Goal: Information Seeking & Learning: Find specific fact

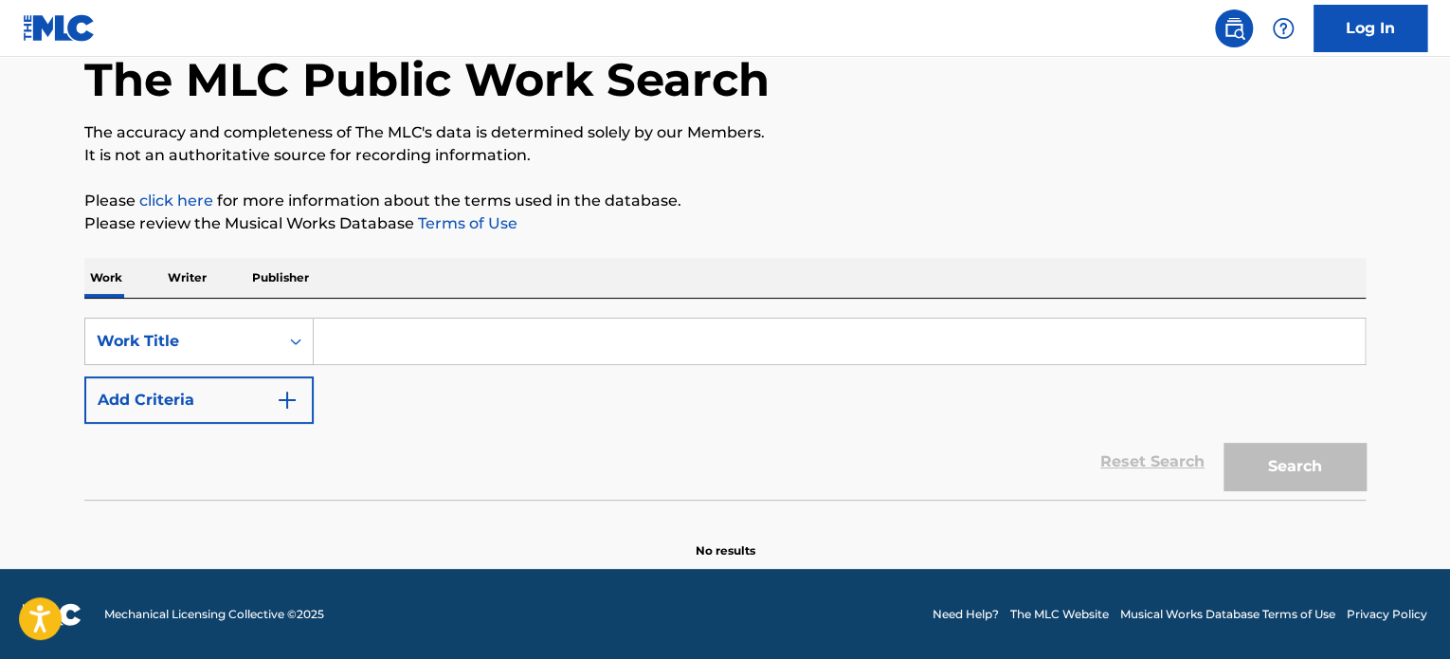
click at [296, 386] on button "Add Criteria" at bounding box center [198, 399] width 229 height 47
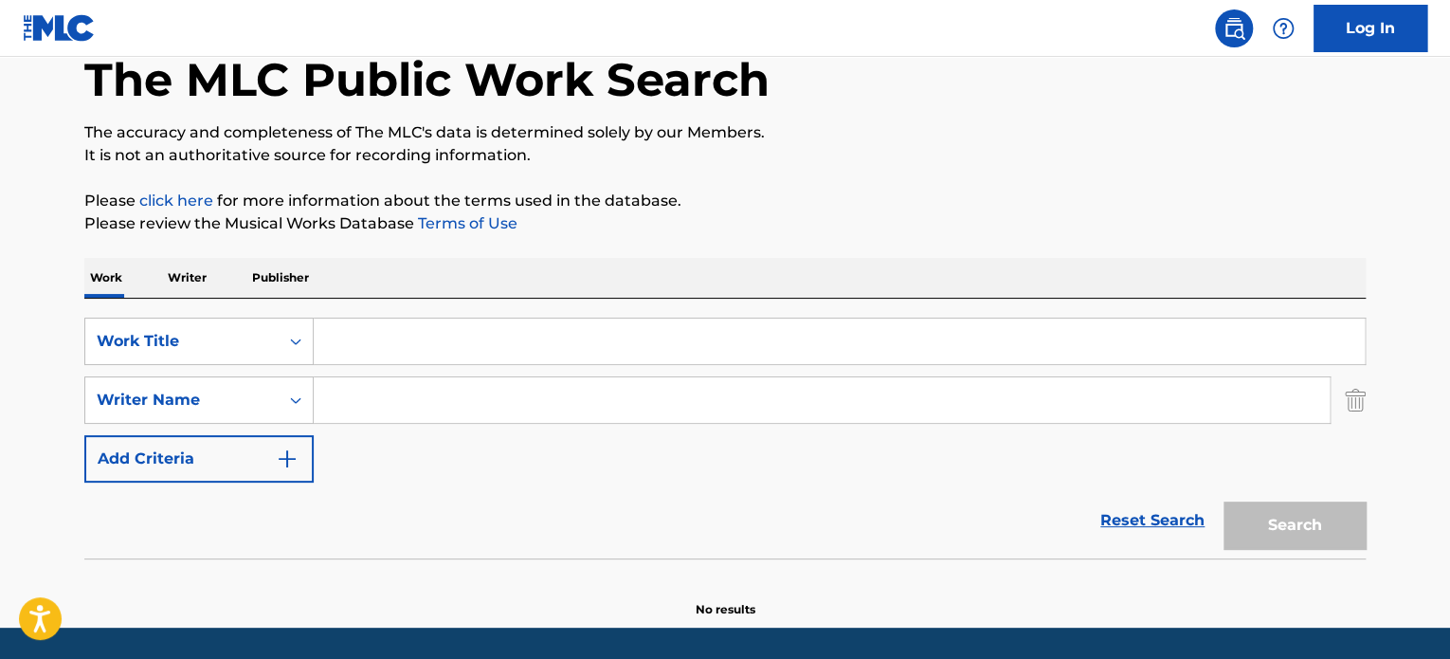
click at [391, 340] on input "Search Form" at bounding box center [839, 342] width 1051 height 46
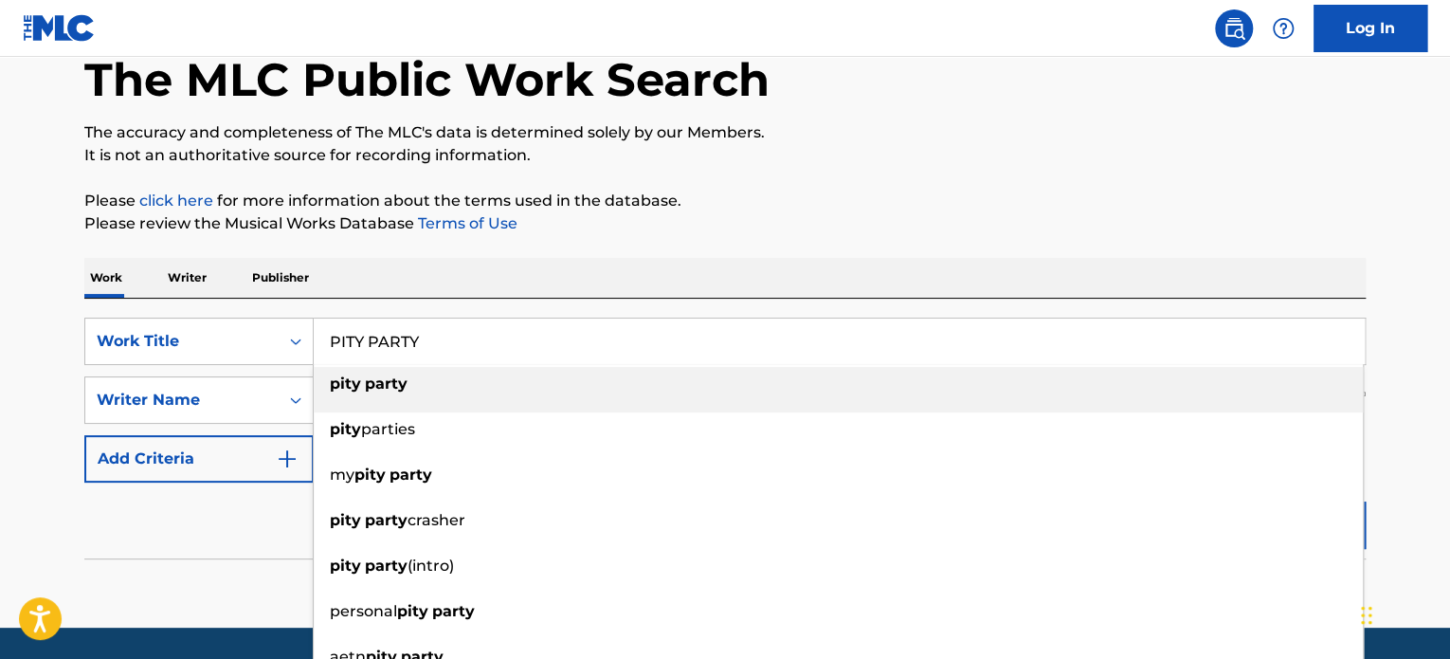
type input "PITY PARTY"
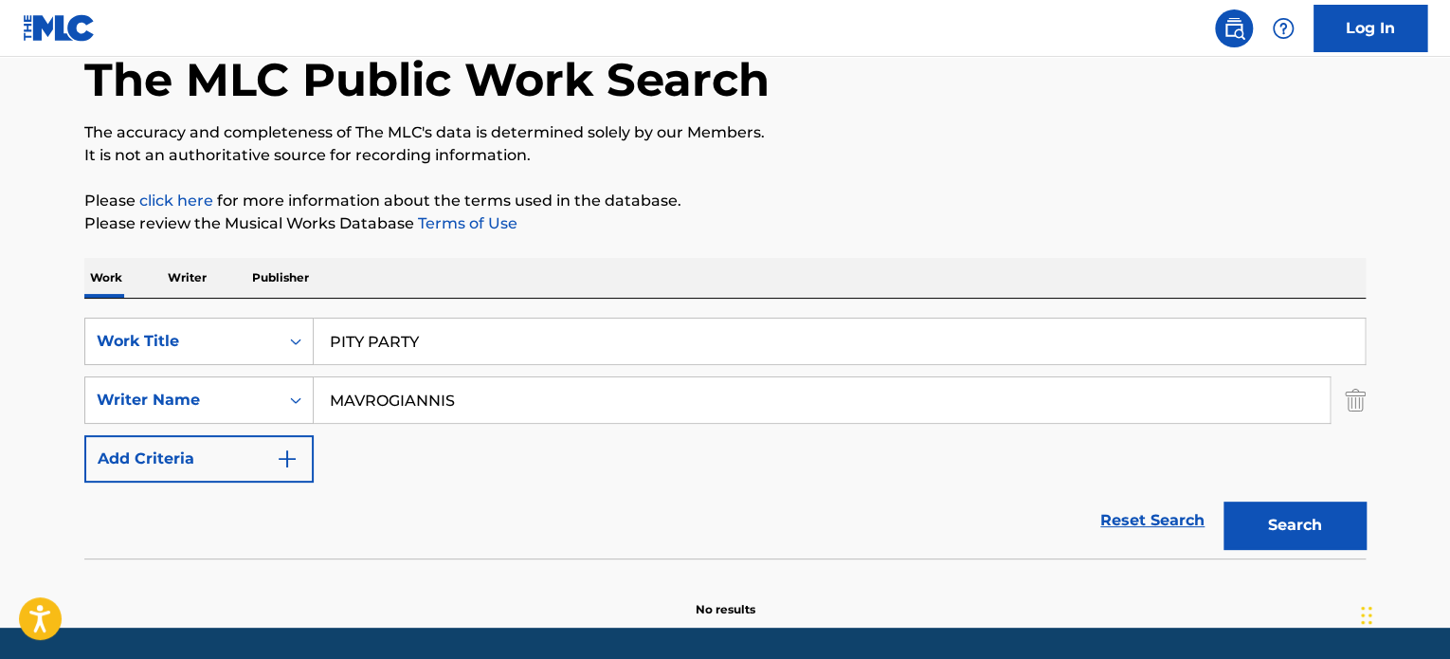
type input "MAVROGIANNIS"
click at [1224, 502] on button "Search" at bounding box center [1295, 525] width 142 height 47
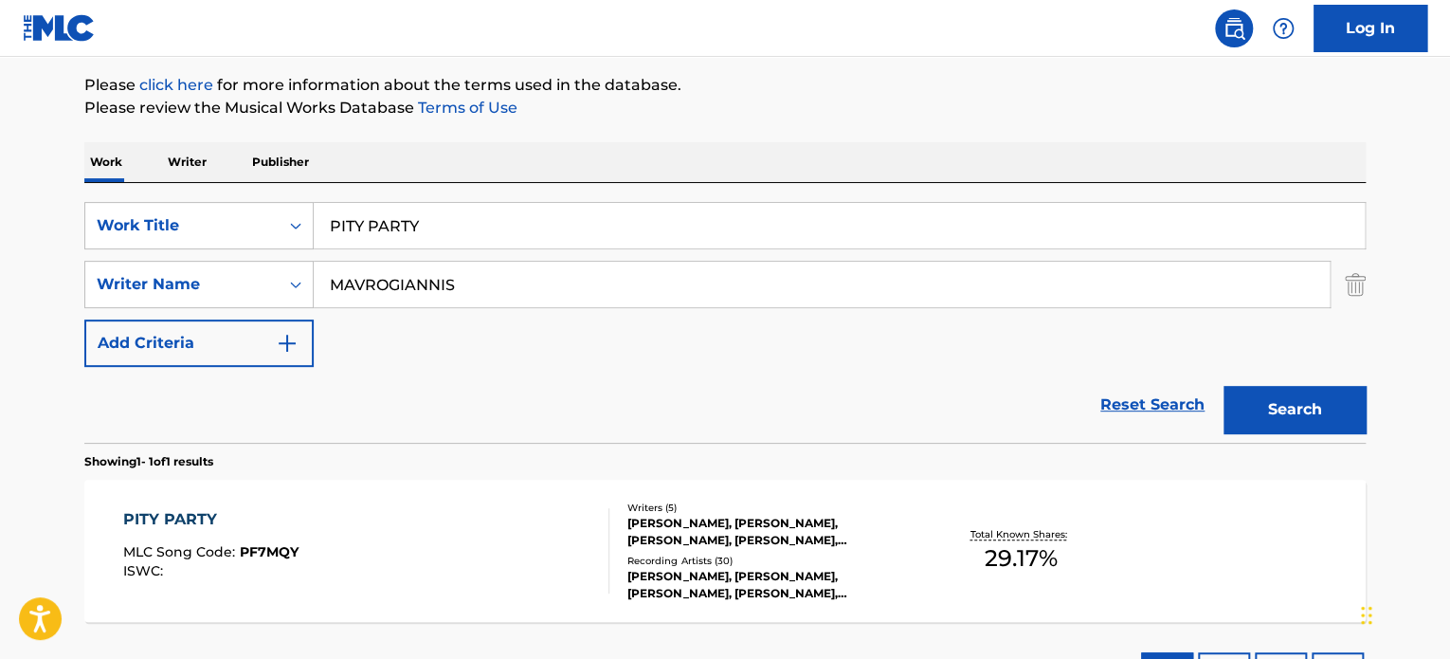
scroll to position [294, 0]
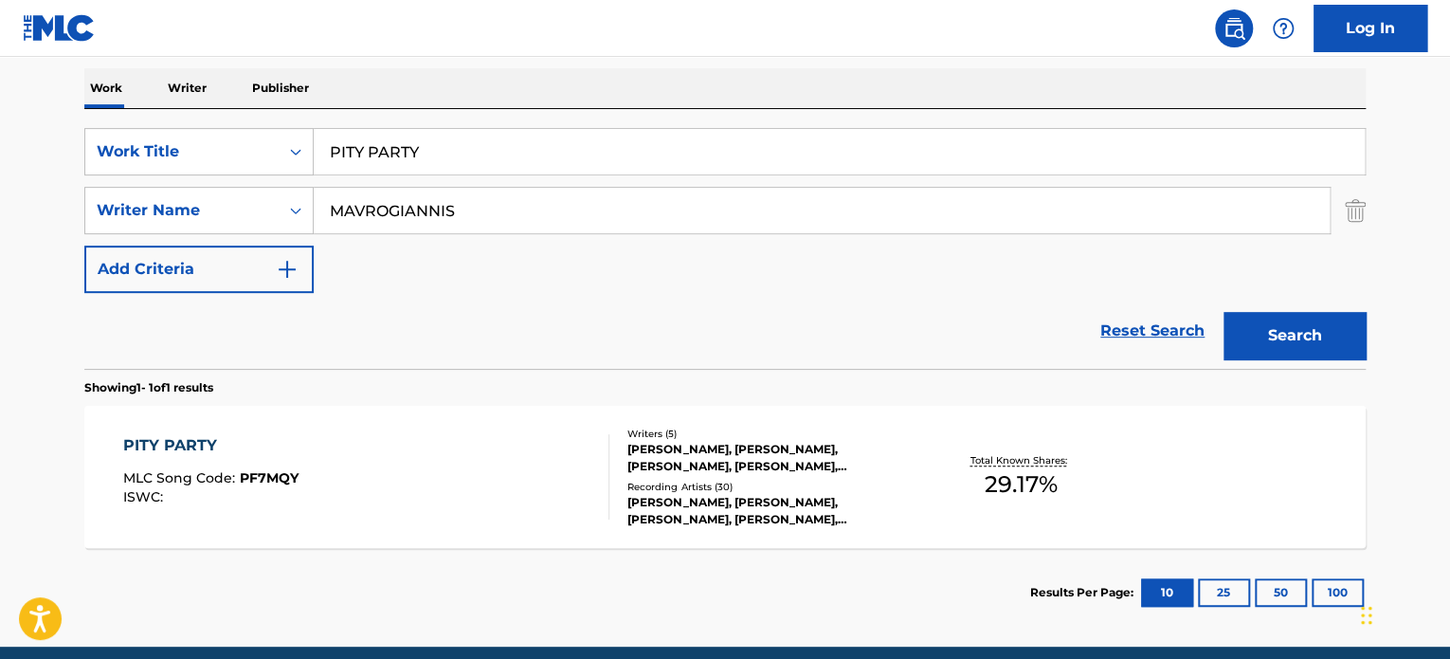
click at [908, 453] on div "[PERSON_NAME], [PERSON_NAME], [PERSON_NAME], [PERSON_NAME], [PERSON_NAME] SEZON" at bounding box center [771, 458] width 286 height 34
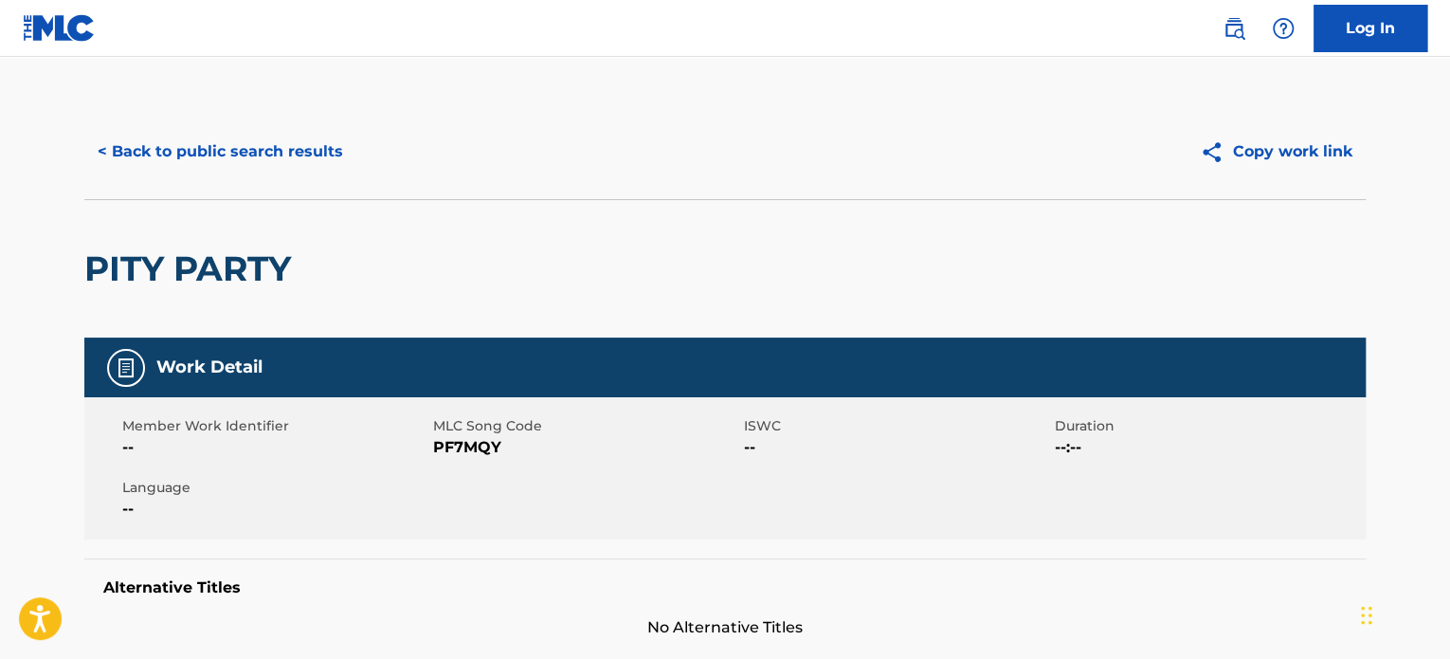
click at [248, 162] on button "< Back to public search results" at bounding box center [220, 151] width 272 height 47
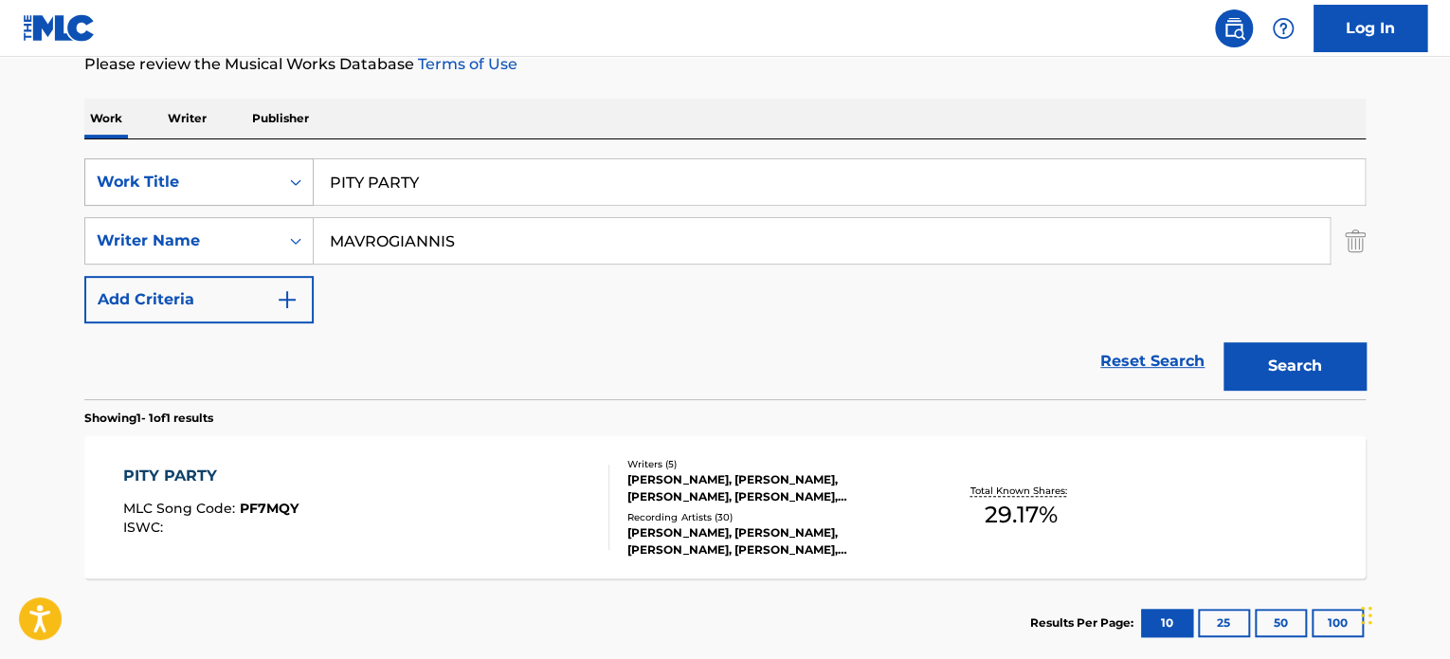
drag, startPoint x: 426, startPoint y: 175, endPoint x: 307, endPoint y: 177, distance: 118.5
click at [307, 177] on div "SearchWithCriteriaf7271654-d9e0-413c-8f57-c1eee899ff8b Work Title PITY PARTY" at bounding box center [725, 181] width 1282 height 47
paste input "Come Along"
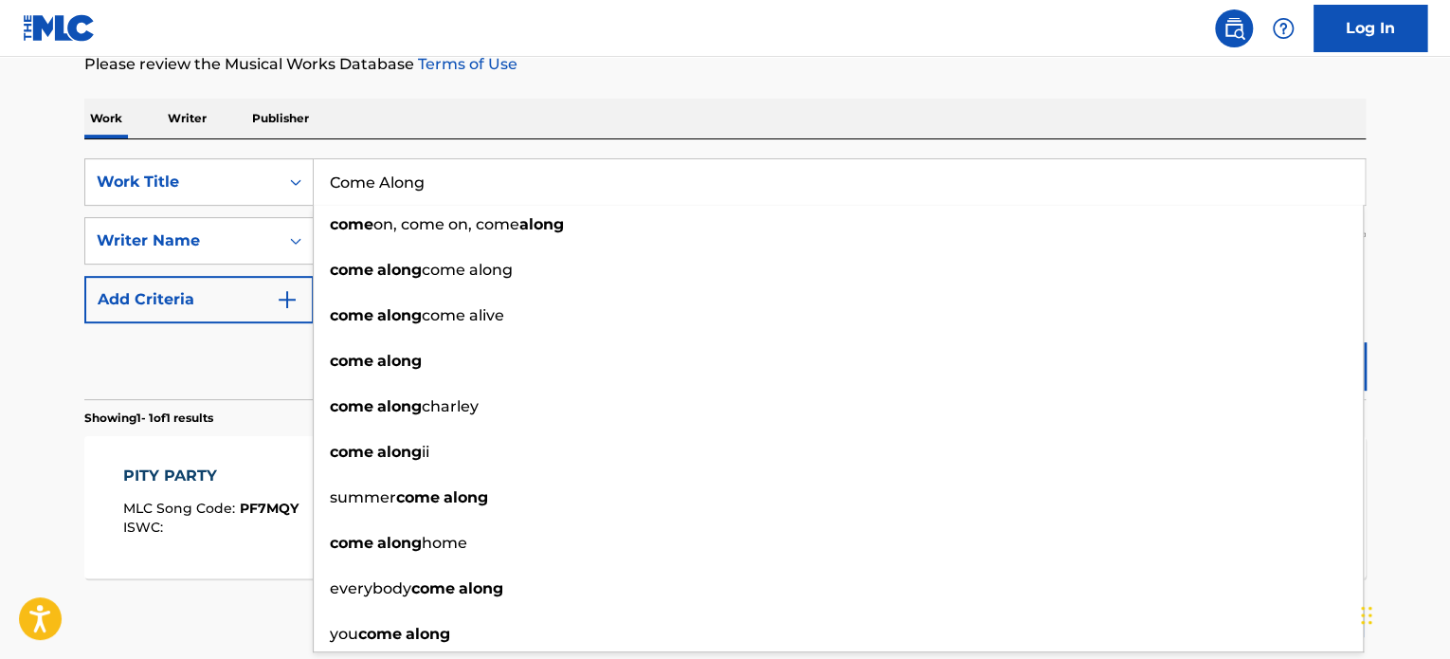
type input "Come Along"
click at [1442, 235] on main "The MLC Public Work Search The accuracy and completeness of The MLC's data is d…" at bounding box center [725, 235] width 1450 height 884
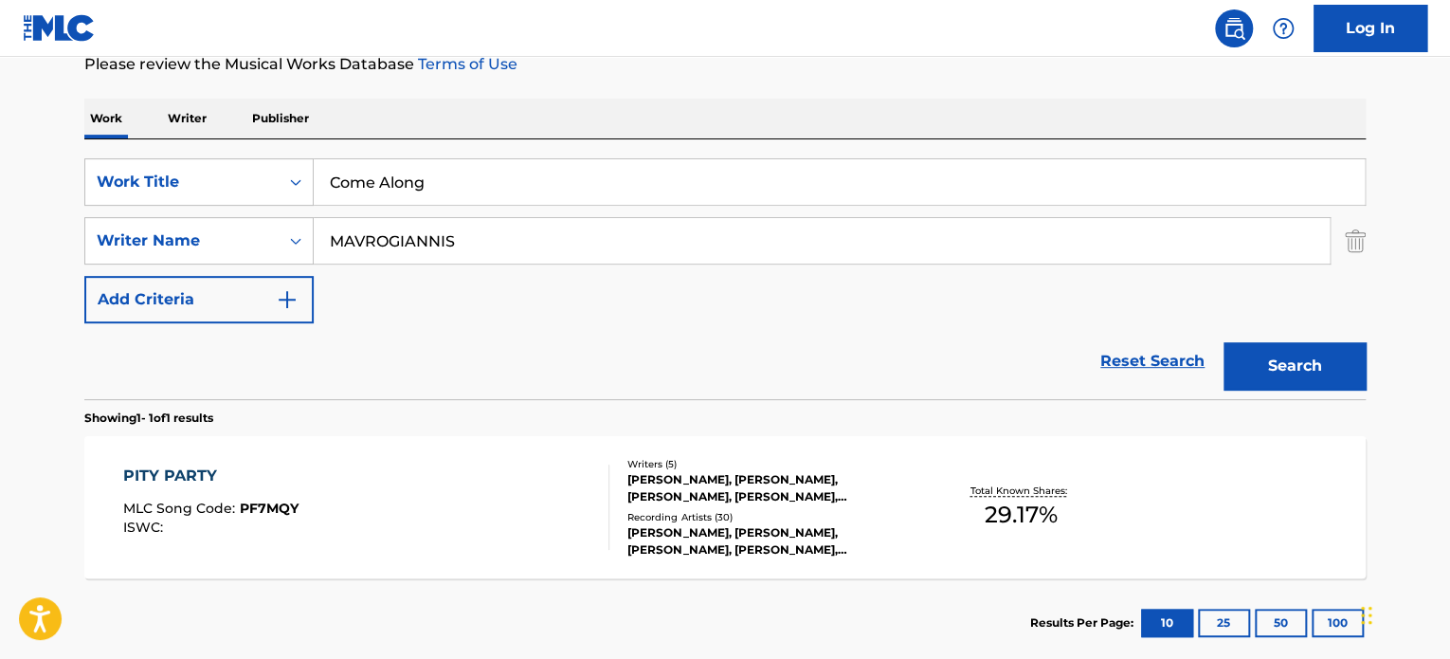
click at [1302, 379] on button "Search" at bounding box center [1295, 365] width 142 height 47
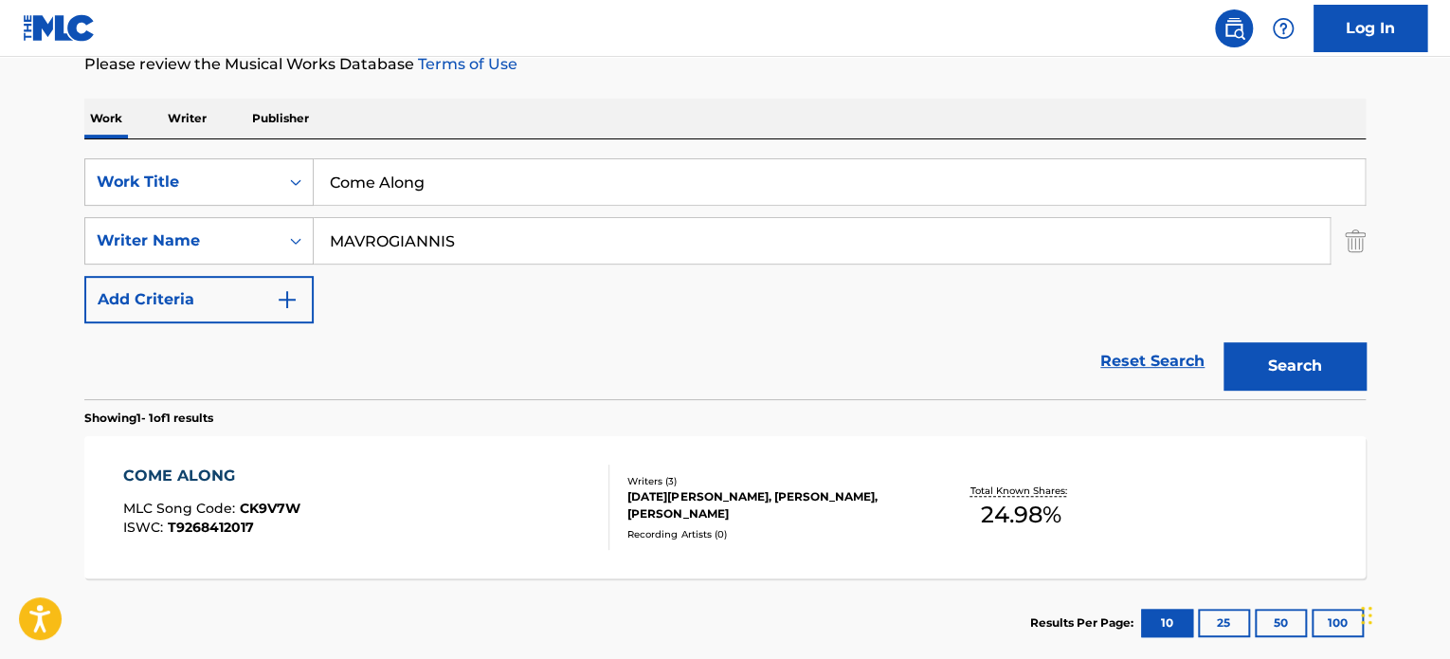
click at [755, 470] on div "COME ALONG MLC Song Code : CK9V7W ISWC : T9268412017 Writers ( 3 ) [DATE][PERSO…" at bounding box center [725, 507] width 1282 height 142
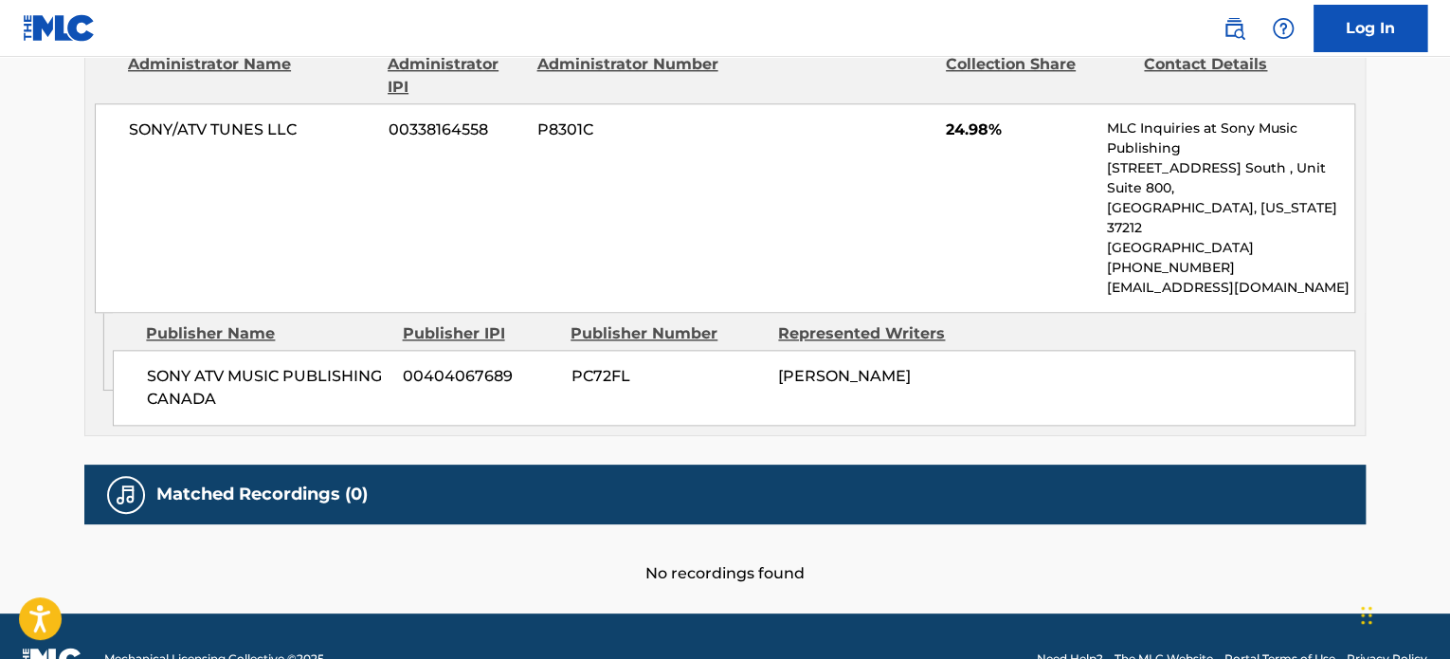
scroll to position [970, 0]
